Goal: Task Accomplishment & Management: Manage account settings

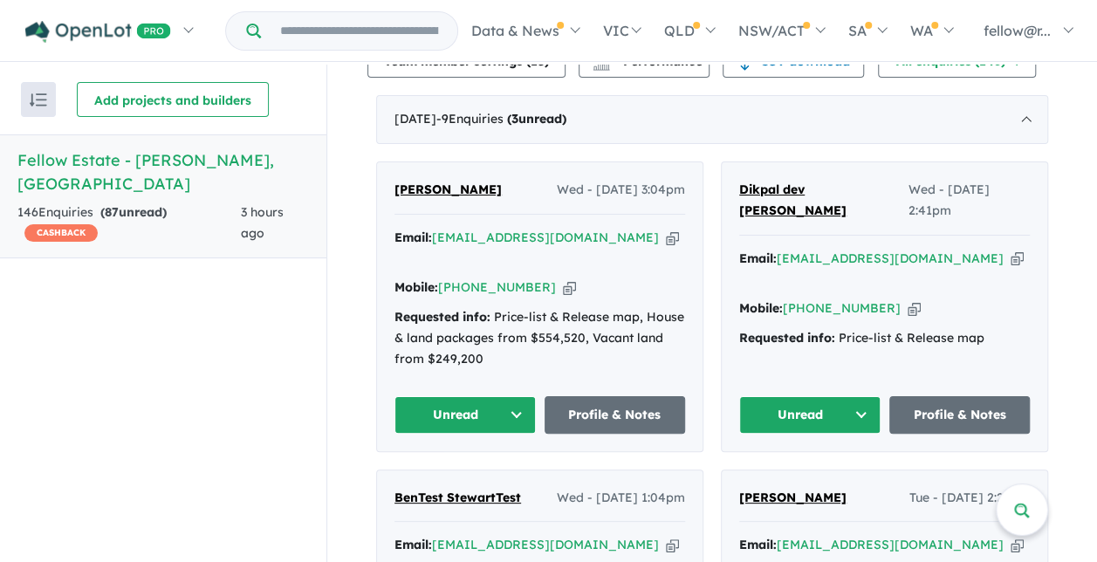
scroll to position [698, 0]
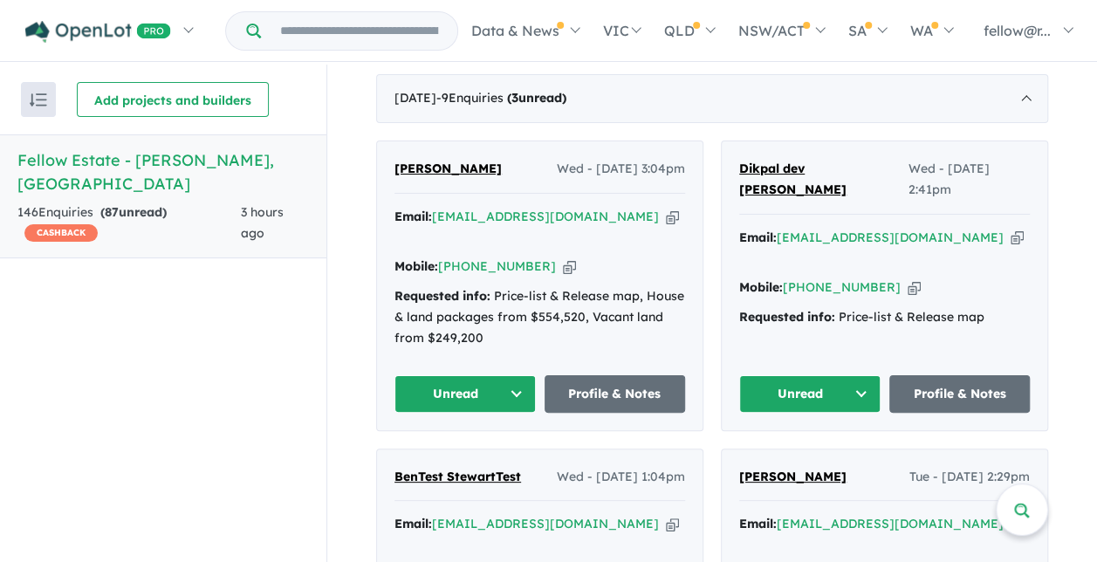
click at [846, 384] on button "Unread" at bounding box center [809, 394] width 141 height 38
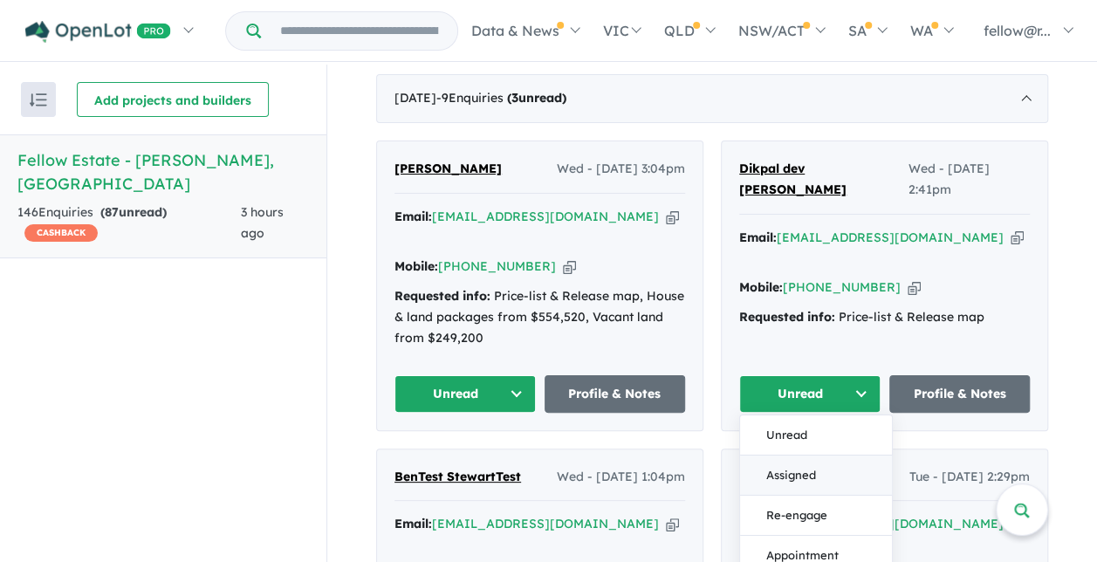
click at [778, 458] on button "Assigned" at bounding box center [816, 475] width 152 height 40
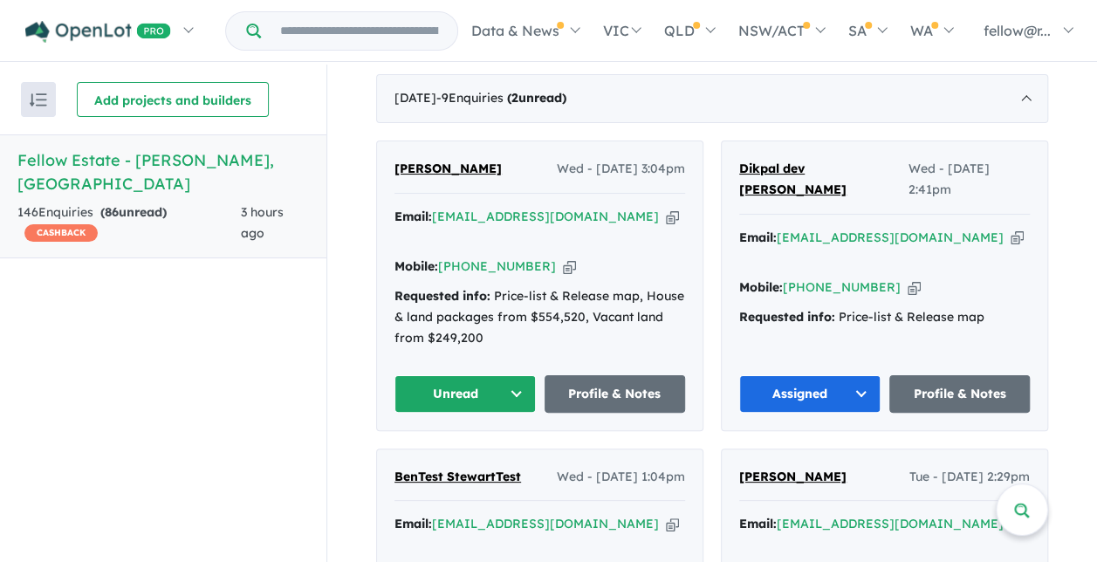
click at [512, 382] on button "Unread" at bounding box center [464, 394] width 141 height 38
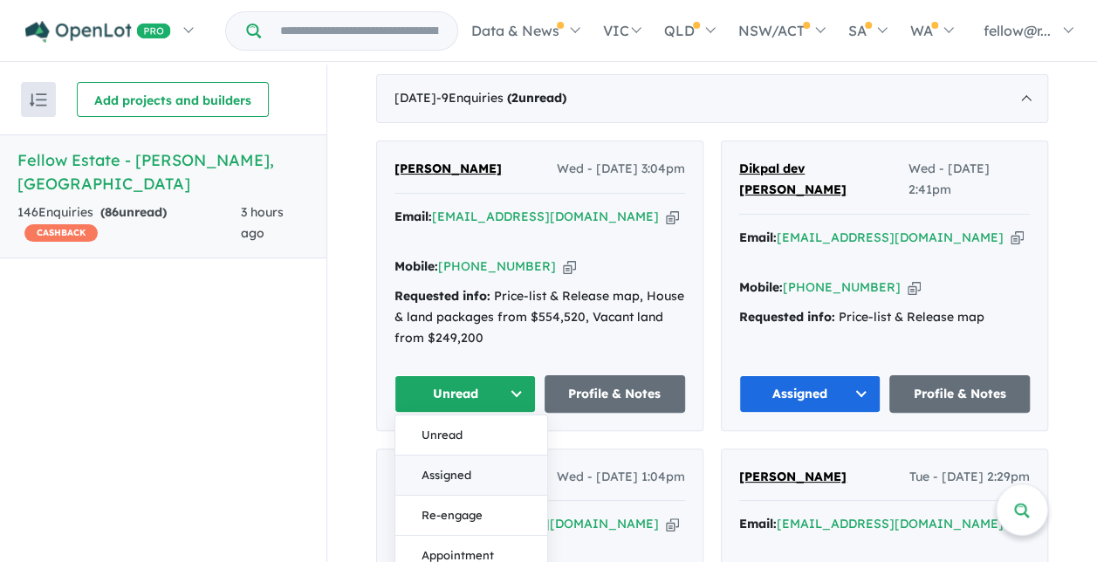
click at [469, 470] on button "Assigned" at bounding box center [471, 475] width 152 height 40
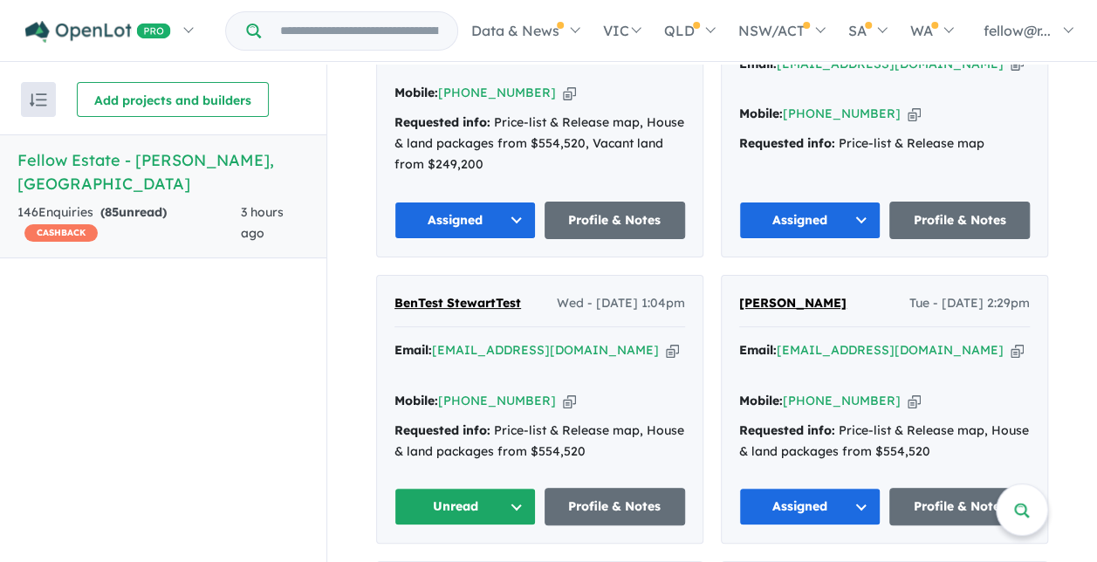
scroll to position [873, 0]
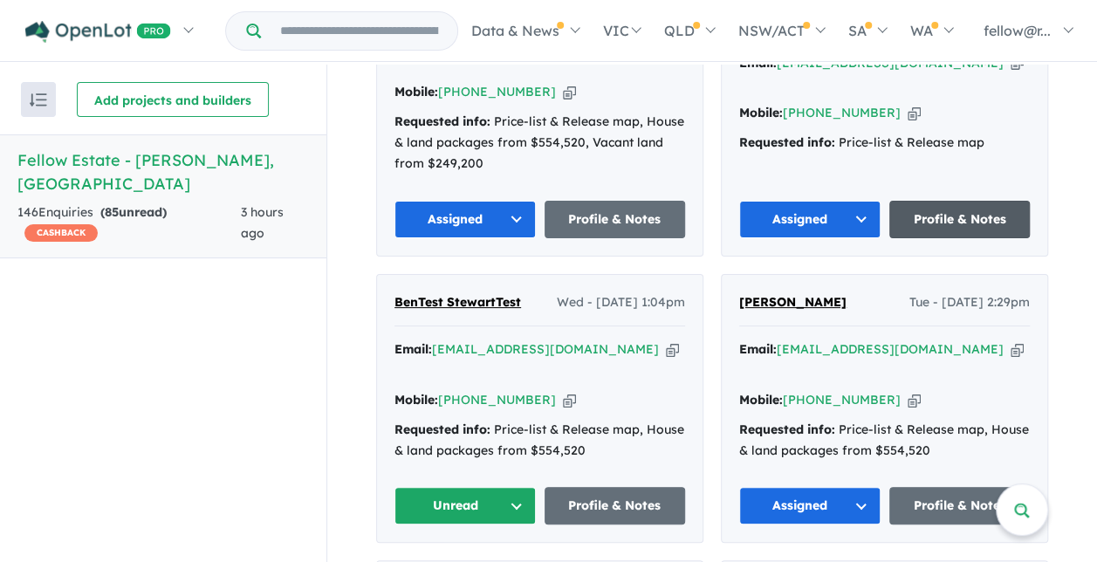
click at [927, 223] on link "Profile & Notes" at bounding box center [959, 220] width 141 height 38
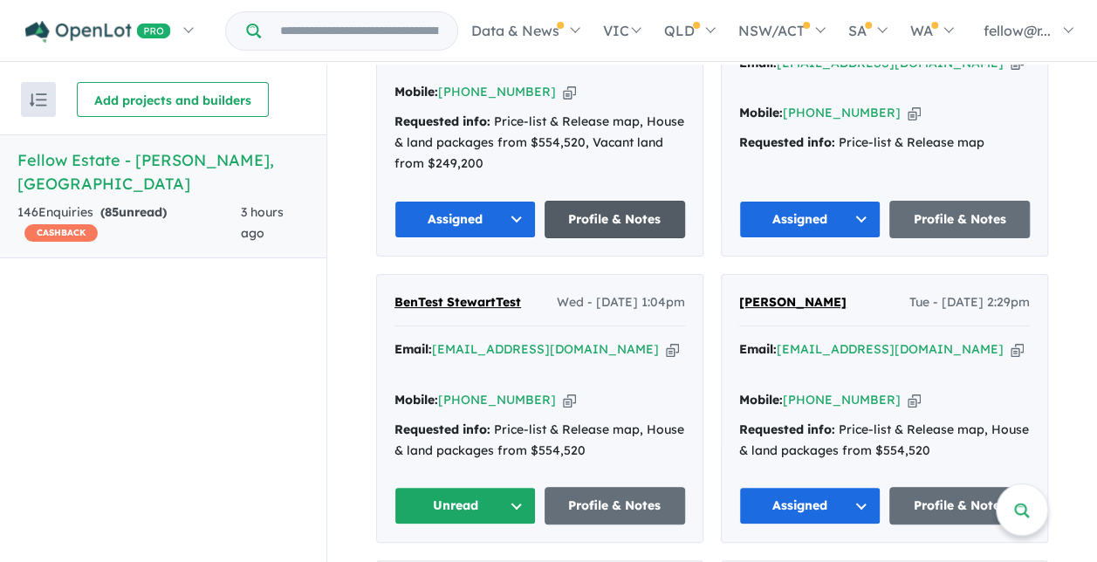
click at [586, 213] on link "Profile & Notes" at bounding box center [614, 220] width 141 height 38
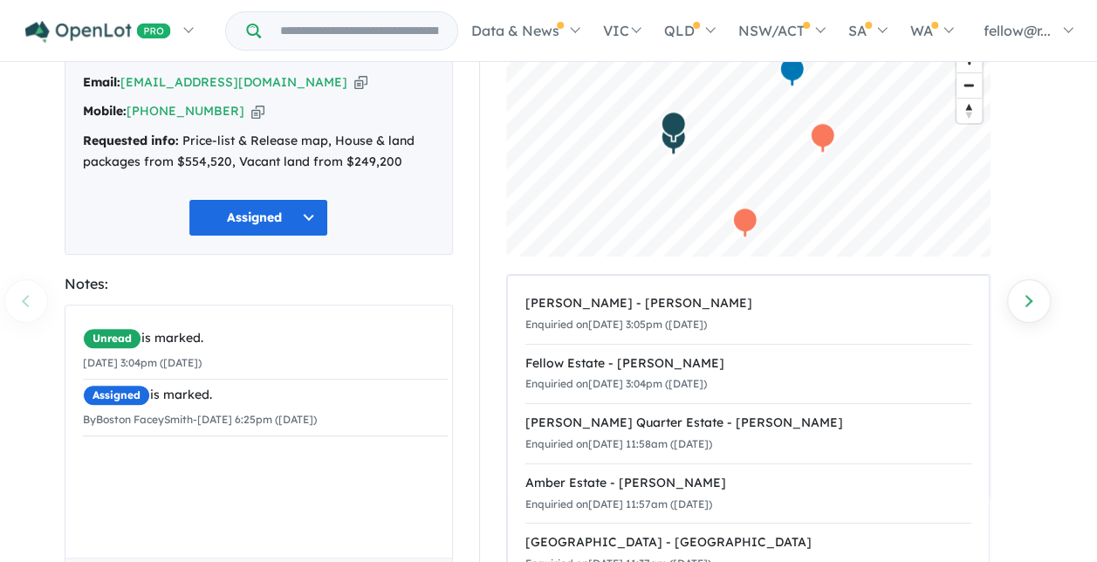
scroll to position [87, 0]
